Goal: Task Accomplishment & Management: Manage account settings

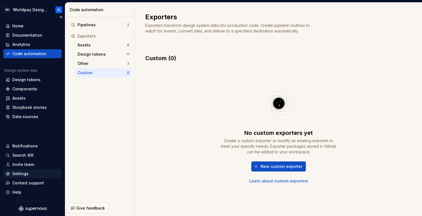
click at [25, 173] on div "Settings" at bounding box center [20, 174] width 16 height 6
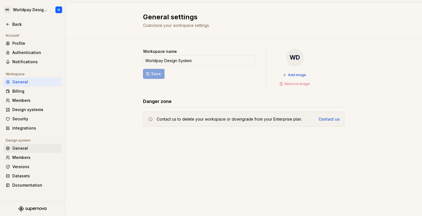
click at [28, 149] on div "General" at bounding box center [35, 149] width 47 height 6
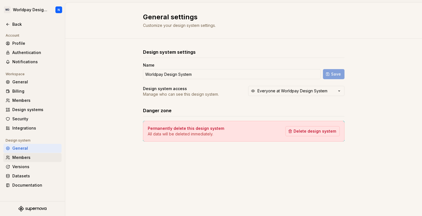
click at [28, 156] on div "Members" at bounding box center [35, 158] width 47 height 6
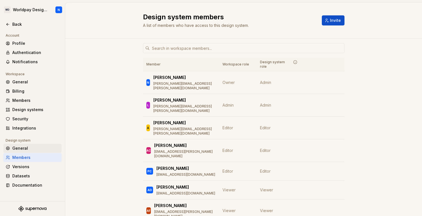
click at [29, 145] on div "General" at bounding box center [32, 148] width 58 height 9
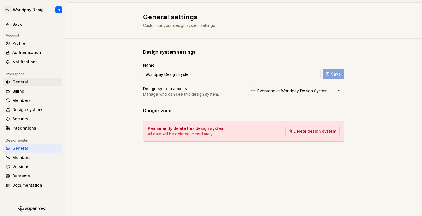
click at [32, 80] on div "General" at bounding box center [35, 82] width 47 height 6
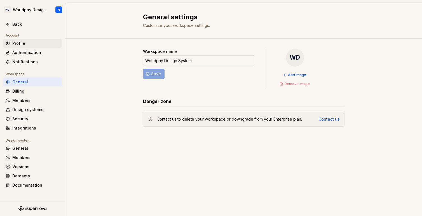
click at [24, 44] on div "Profile" at bounding box center [35, 44] width 47 height 6
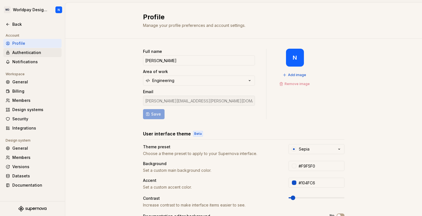
click at [32, 53] on div "Authentication" at bounding box center [35, 53] width 47 height 6
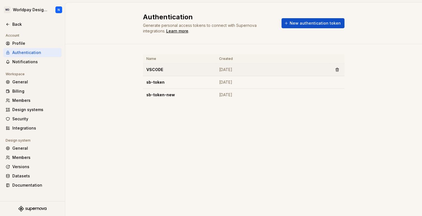
click at [166, 69] on td "VSCODE" at bounding box center [179, 70] width 73 height 13
click at [339, 69] on button "button" at bounding box center [337, 70] width 8 height 8
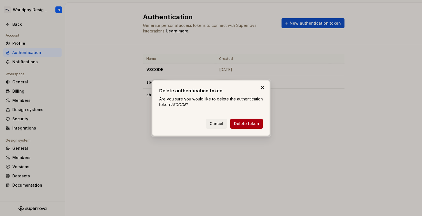
click at [251, 124] on span "Delete token" at bounding box center [246, 124] width 25 height 6
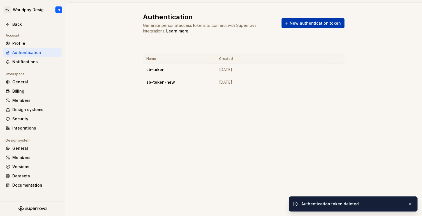
click at [309, 23] on span "New authentication token" at bounding box center [315, 23] width 51 height 6
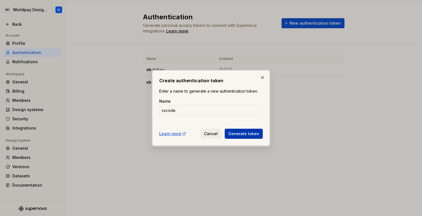
type input "vscode"
click at [254, 136] on span "Generate token" at bounding box center [243, 134] width 31 height 6
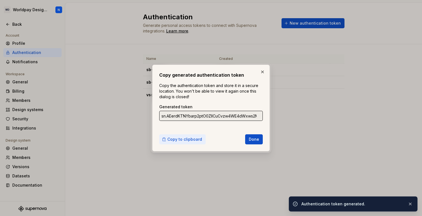
click at [189, 140] on span "Copy to clipboard" at bounding box center [184, 140] width 35 height 6
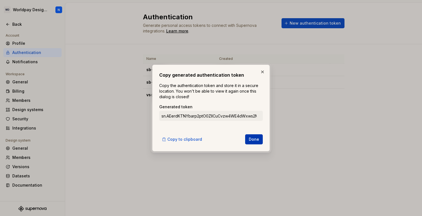
click at [255, 139] on span "Done" at bounding box center [254, 140] width 10 height 6
